Goal: Book appointment/travel/reservation

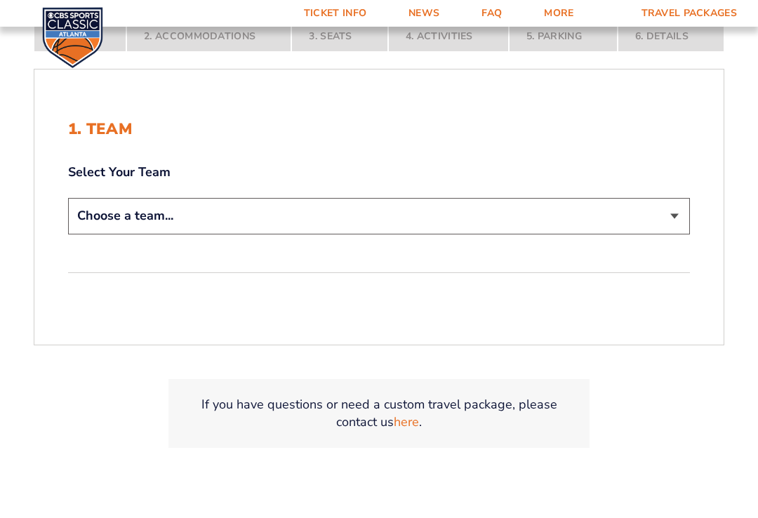
scroll to position [292, 0]
click at [112, 214] on select "Choose a team... [US_STATE] Wildcats [US_STATE] State Buckeyes [US_STATE] Tar H…" at bounding box center [379, 217] width 622 height 36
select select "12956"
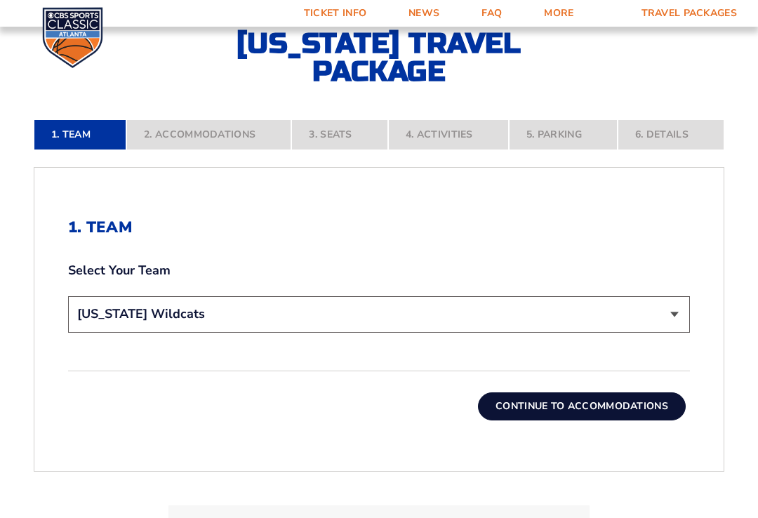
click at [663, 415] on button "Continue To Accommodations" at bounding box center [582, 406] width 208 height 28
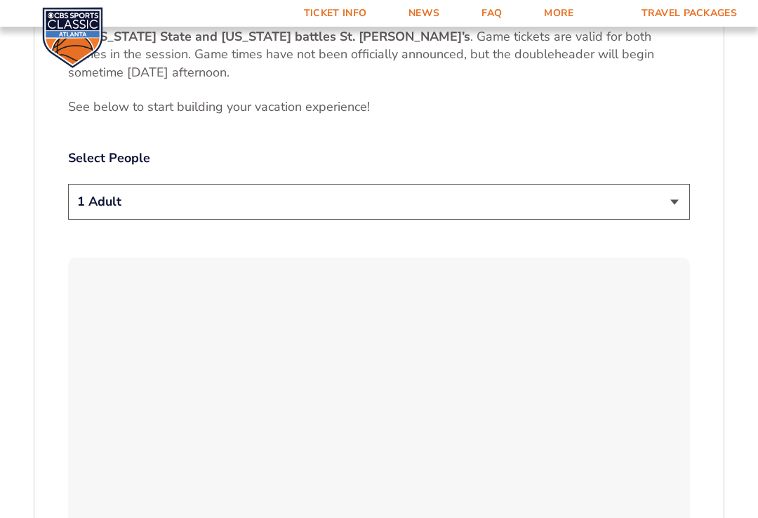
scroll to position [738, 0]
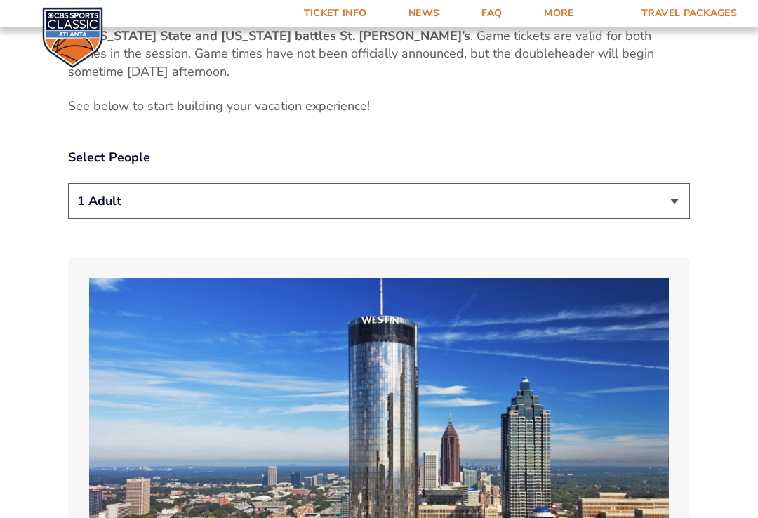
click at [666, 192] on select "1 Adult 2 Adults 3 Adults 4 Adults 2 Adults + 1 Child 2 Adults + 2 Children 2 A…" at bounding box center [379, 201] width 622 height 36
select select "2 Adults"
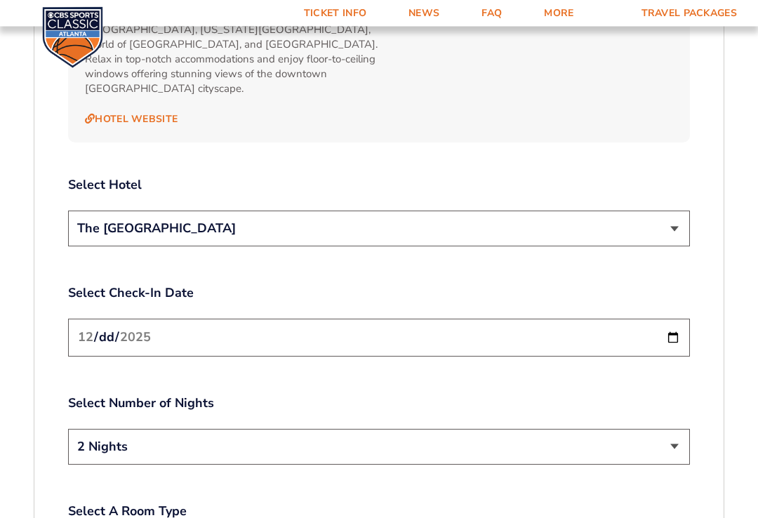
scroll to position [1592, 0]
click at [114, 210] on select "The [GEOGRAPHIC_DATA]" at bounding box center [379, 228] width 622 height 36
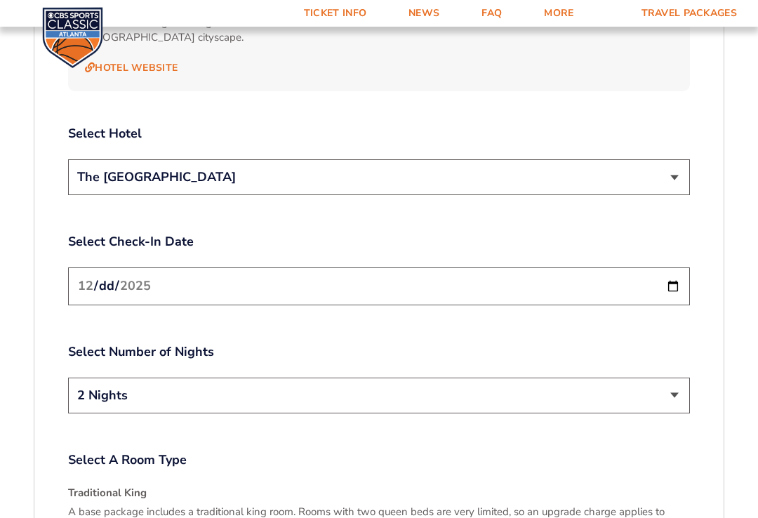
scroll to position [1644, 0]
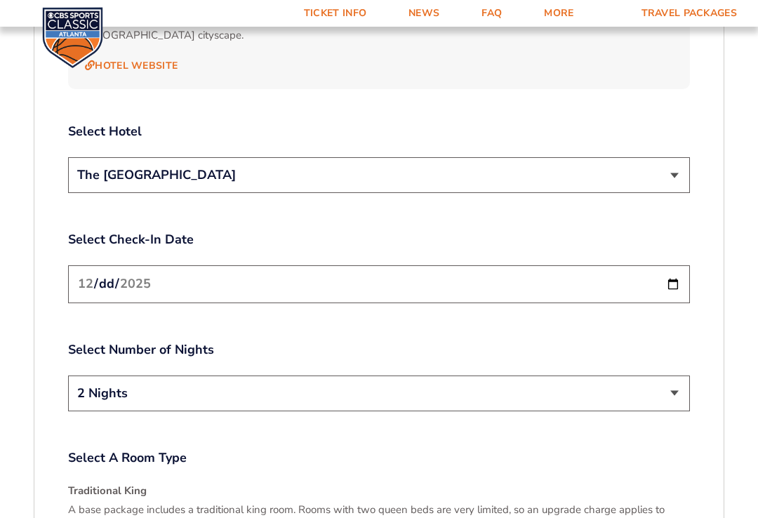
click at [114, 265] on input "[DATE]" at bounding box center [379, 283] width 622 height 37
click at [291, 265] on input "[DATE]" at bounding box center [379, 283] width 622 height 37
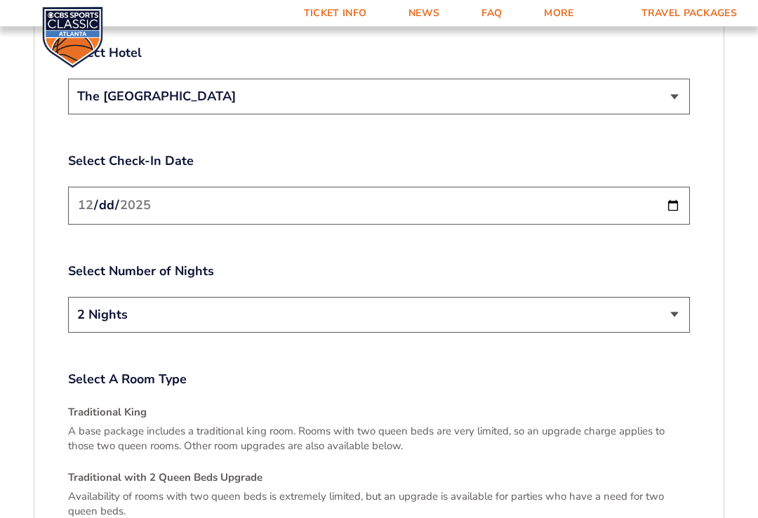
click at [260, 298] on select "2 Nights 3 Nights" at bounding box center [379, 316] width 622 height 36
click at [477, 424] on p "A base package includes a traditional king room. Rooms with two queen beds are …" at bounding box center [379, 438] width 622 height 29
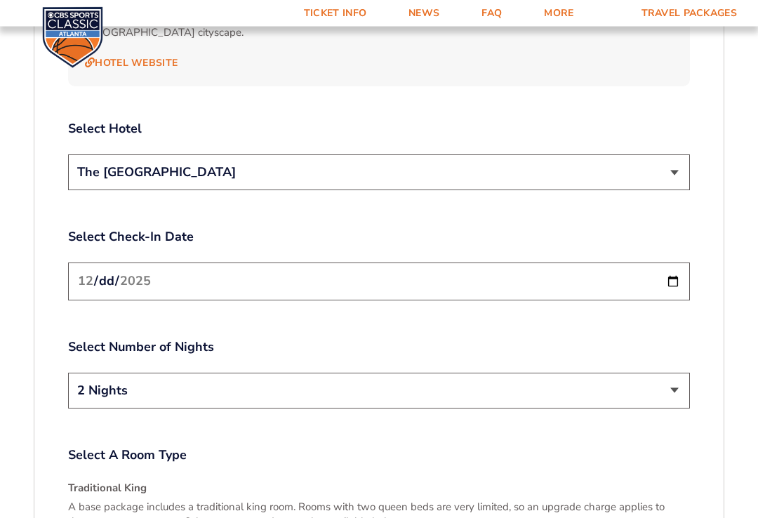
scroll to position [1641, 0]
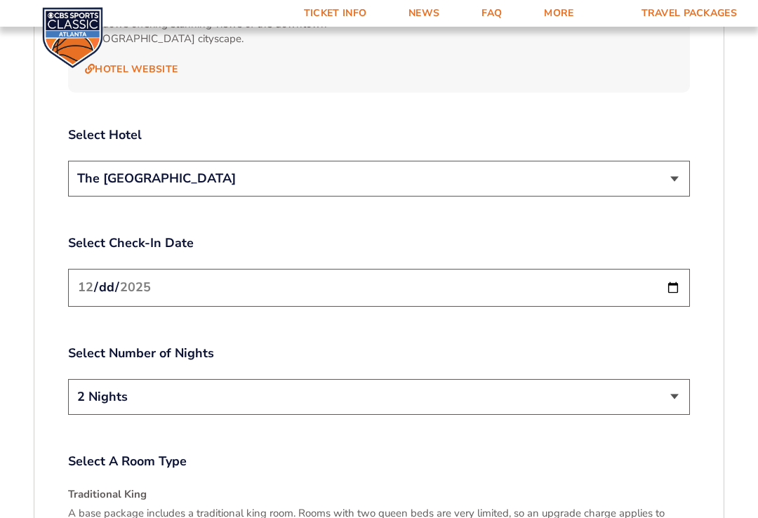
click at [394, 269] on input "[DATE]" at bounding box center [379, 287] width 622 height 37
type input "[DATE]"
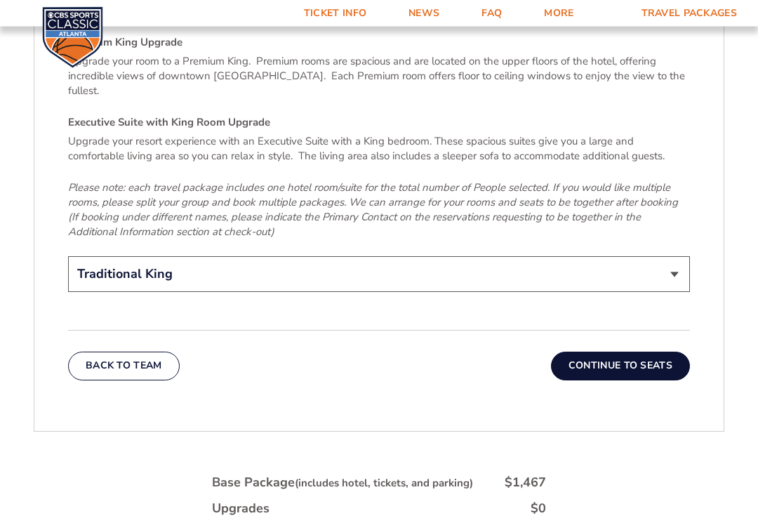
scroll to position [2242, 0]
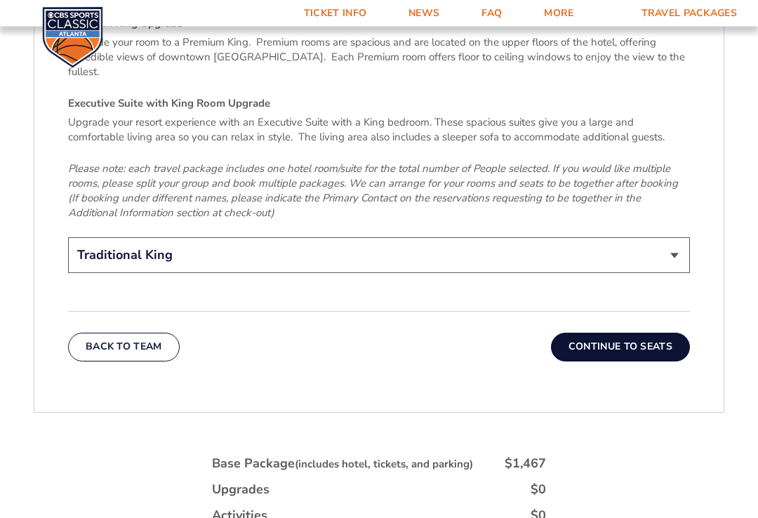
click at [651, 238] on select "Traditional King Traditional with 2 Queen Beds Upgrade (+$45 per night) Premium…" at bounding box center [379, 256] width 622 height 36
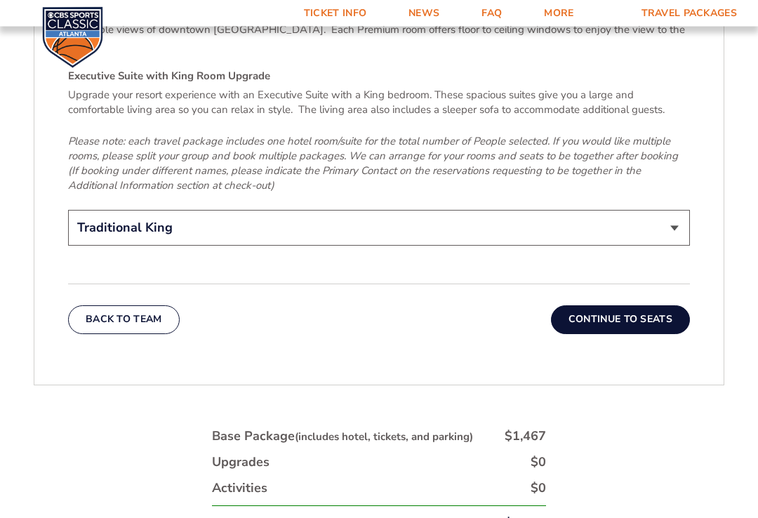
scroll to position [2270, 0]
click at [673, 305] on button "Continue To Seats" at bounding box center [620, 319] width 139 height 28
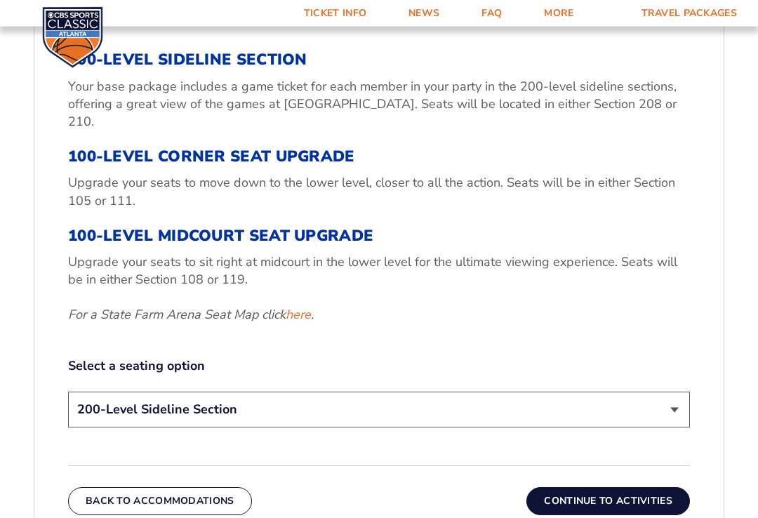
scroll to position [505, 0]
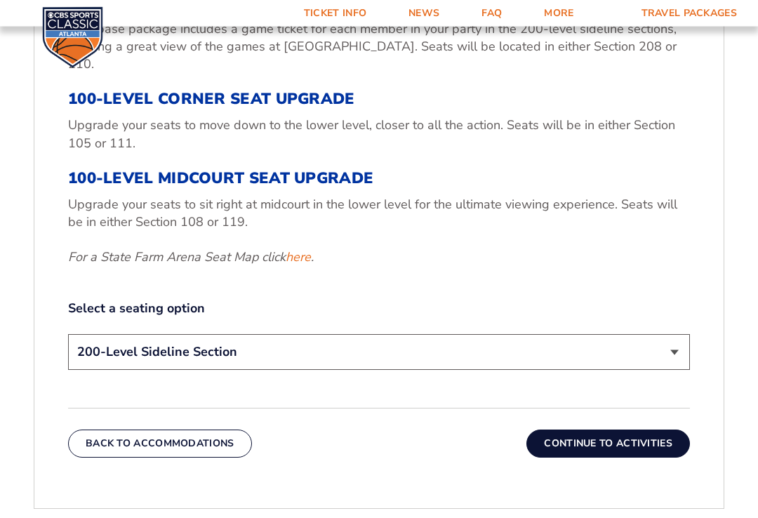
click at [666, 342] on select "200-Level Sideline Section 100-Level Corner Seat Upgrade (+$120 per person) 100…" at bounding box center [379, 353] width 622 height 36
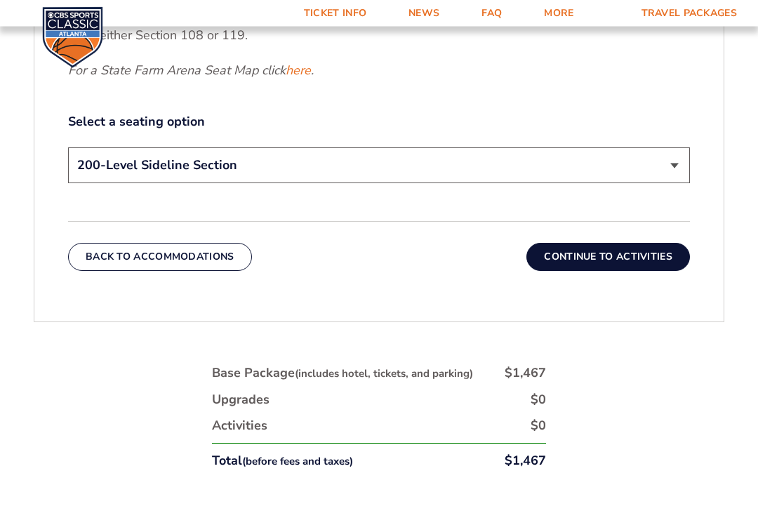
scroll to position [749, 0]
click at [649, 243] on button "Continue To Activities" at bounding box center [608, 256] width 164 height 28
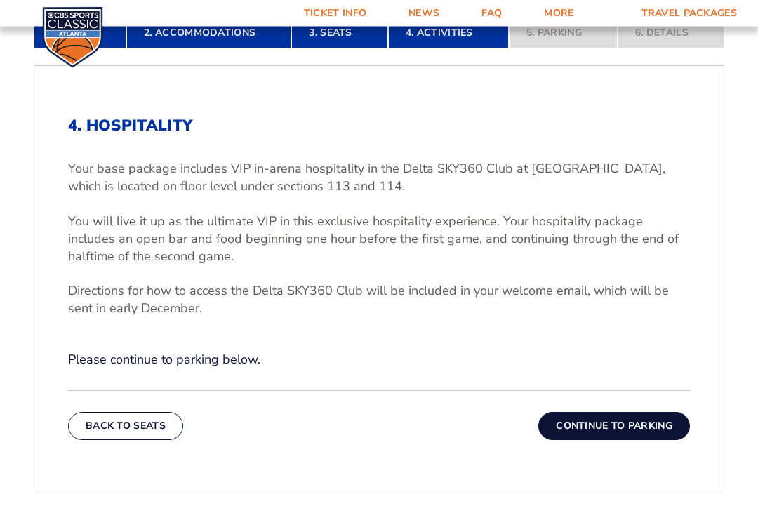
scroll to position [395, 0]
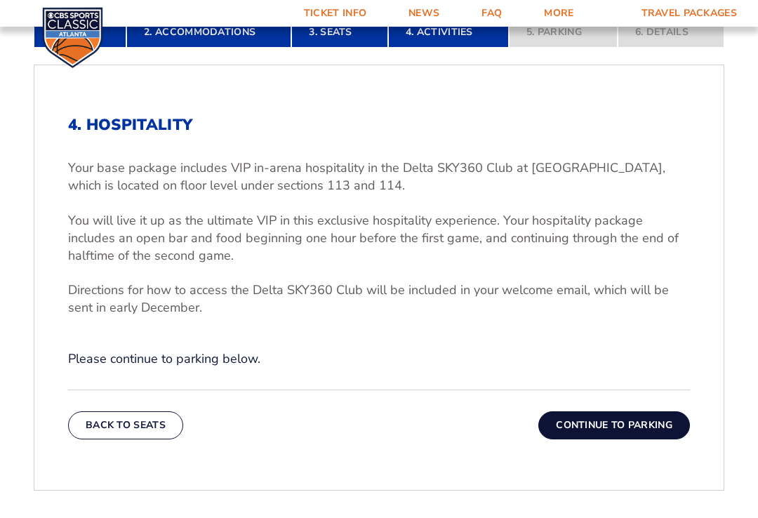
click at [632, 423] on button "Continue To Parking" at bounding box center [614, 425] width 152 height 28
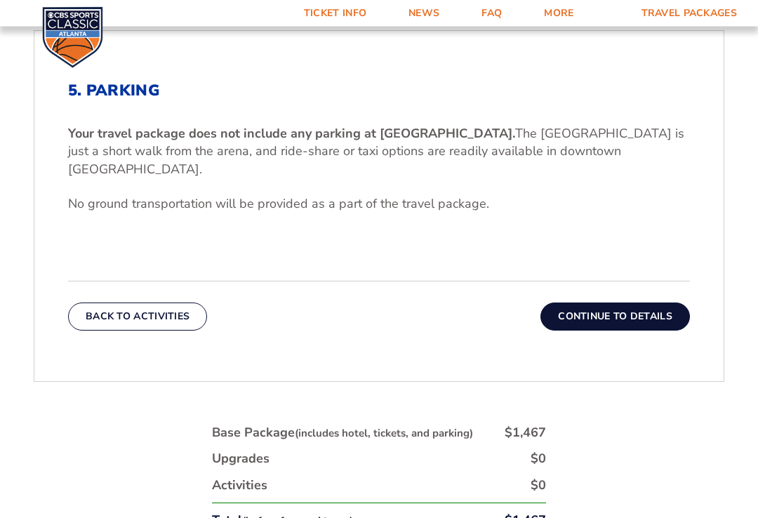
scroll to position [430, 0]
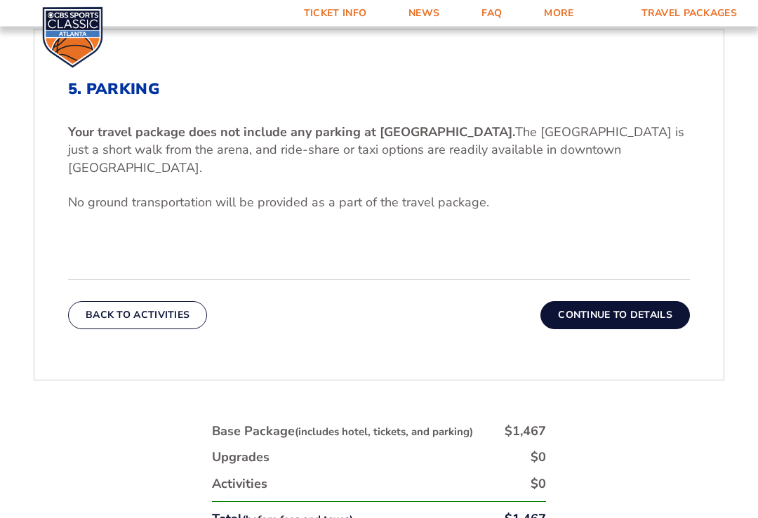
click at [656, 302] on button "Continue To Details" at bounding box center [614, 316] width 149 height 28
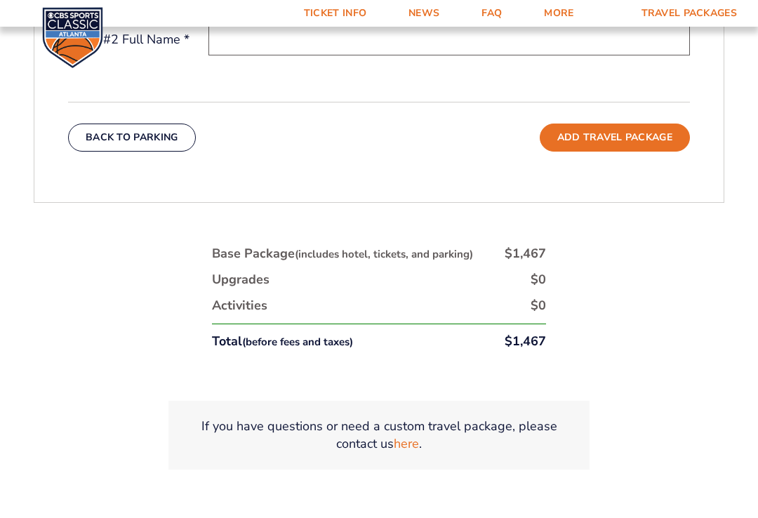
scroll to position [687, 0]
